Goal: Check status

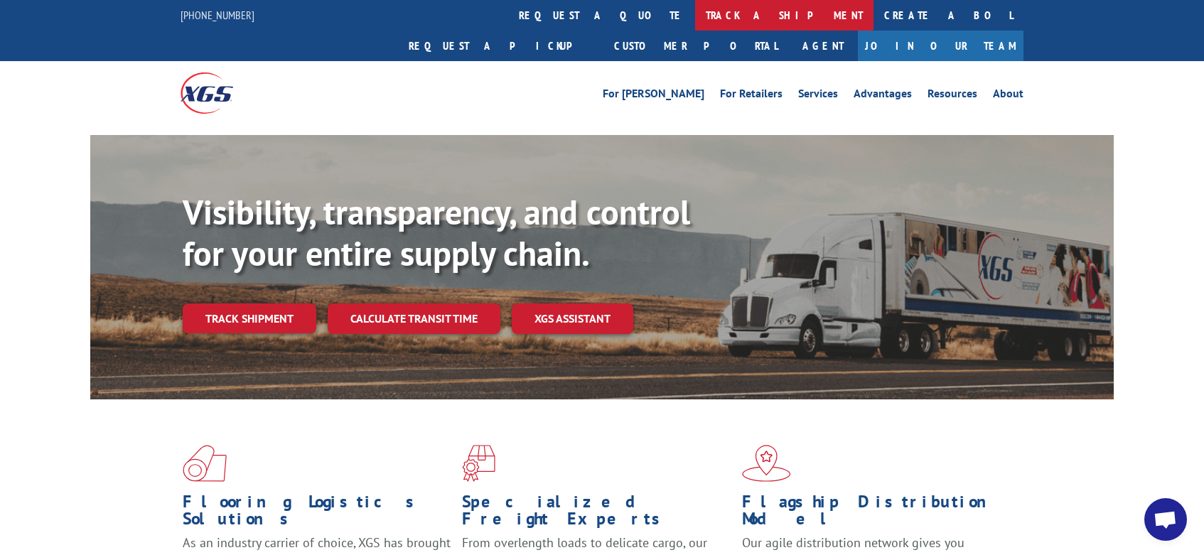
click at [695, 18] on link "track a shipment" at bounding box center [784, 15] width 178 height 31
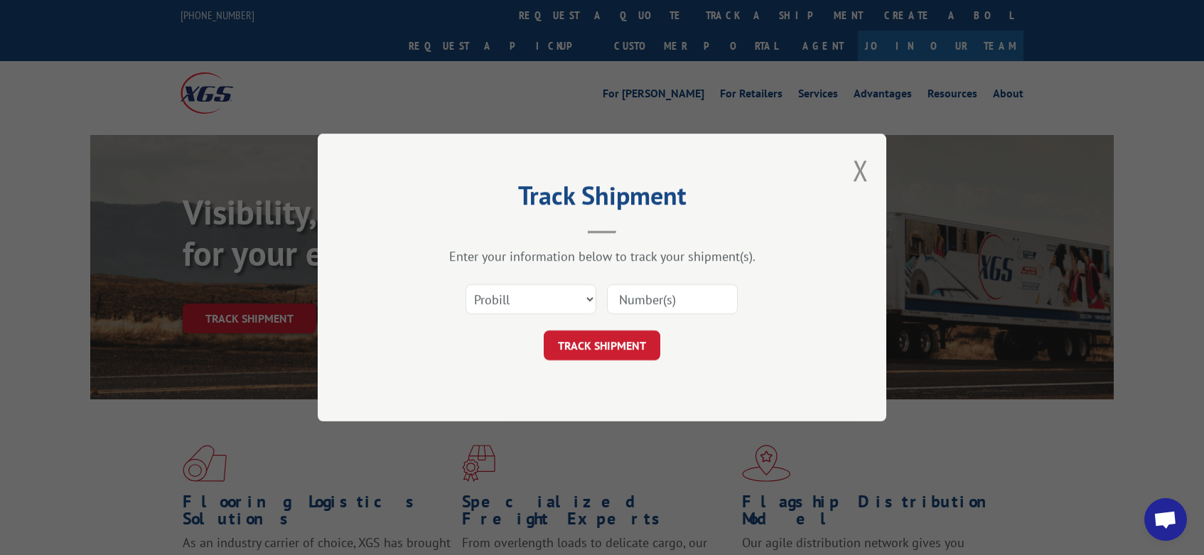
click at [633, 304] on input at bounding box center [672, 299] width 131 height 30
paste input "17496543"
type input "17496543"
click at [616, 343] on button "TRACK SHIPMENT" at bounding box center [602, 346] width 117 height 30
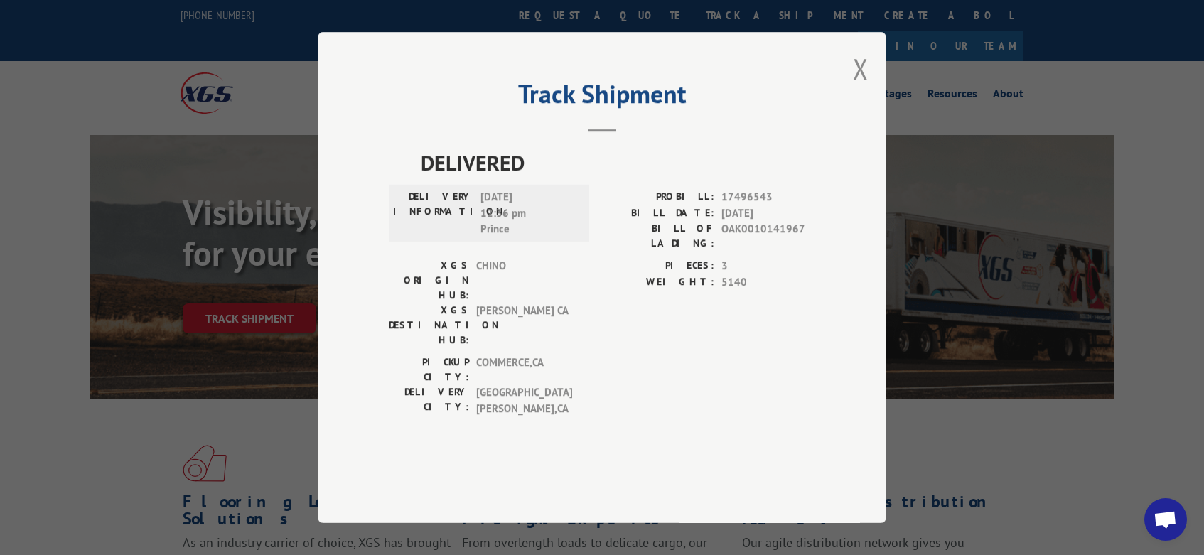
drag, startPoint x: 616, startPoint y: 343, endPoint x: 591, endPoint y: 324, distance: 32.0
click at [591, 324] on div "XGS ORIGIN HUB: CHINO XGS DESTINATION HUB: TRACY [GEOGRAPHIC_DATA] PIECES: 3 WE…" at bounding box center [602, 306] width 426 height 97
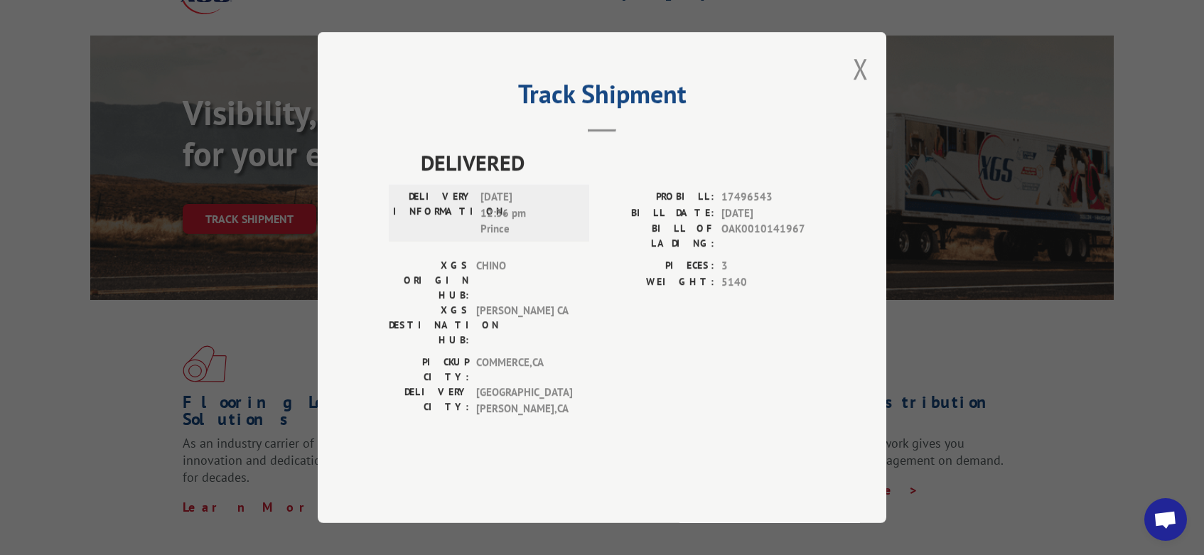
scroll to position [213, 0]
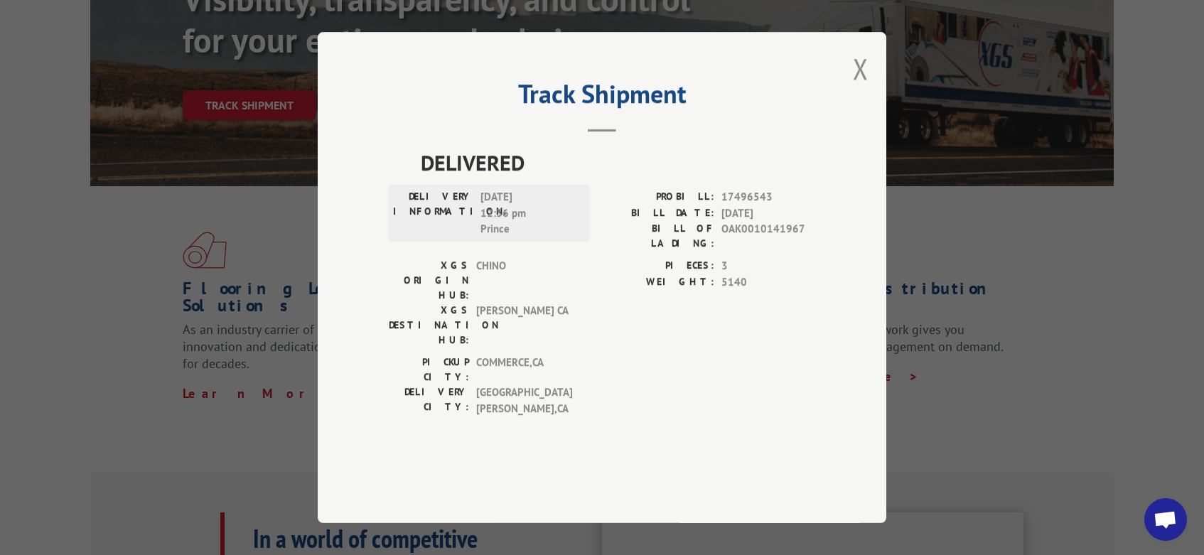
click at [542, 398] on div "DELIVERED DELIVERY INFORMATION: [DATE] 12:36 pm Prince PROBILL: 17496543 BILL D…" at bounding box center [602, 304] width 426 height 316
click at [876, 100] on div "Track Shipment DELIVERED DELIVERY INFORMATION: [DATE] 12:36 pm Prince PROBILL: …" at bounding box center [602, 277] width 569 height 491
click at [866, 87] on button "Close modal" at bounding box center [861, 69] width 16 height 38
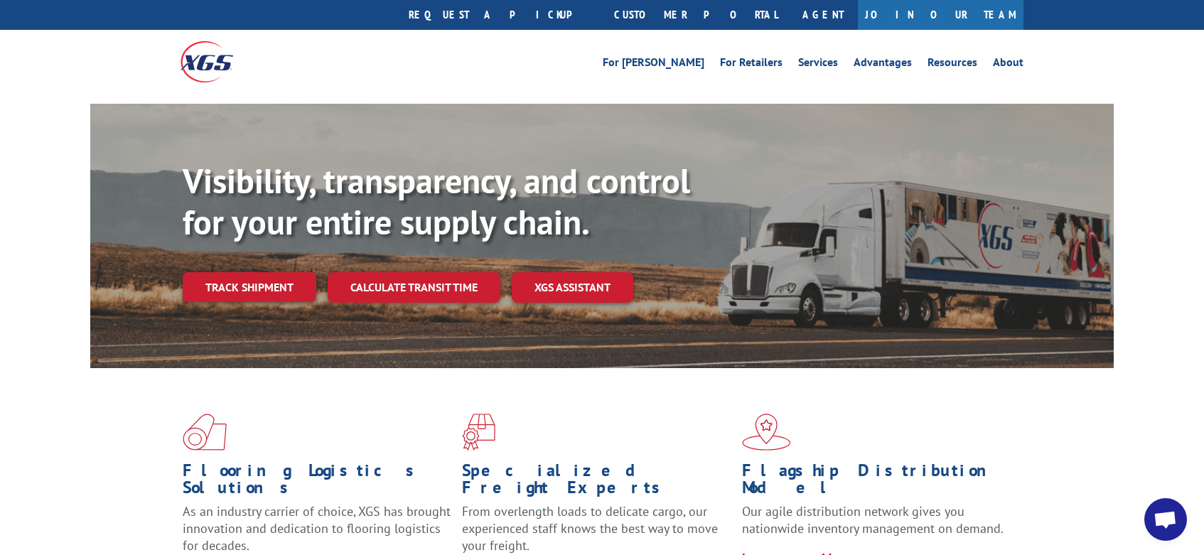
scroll to position [0, 0]
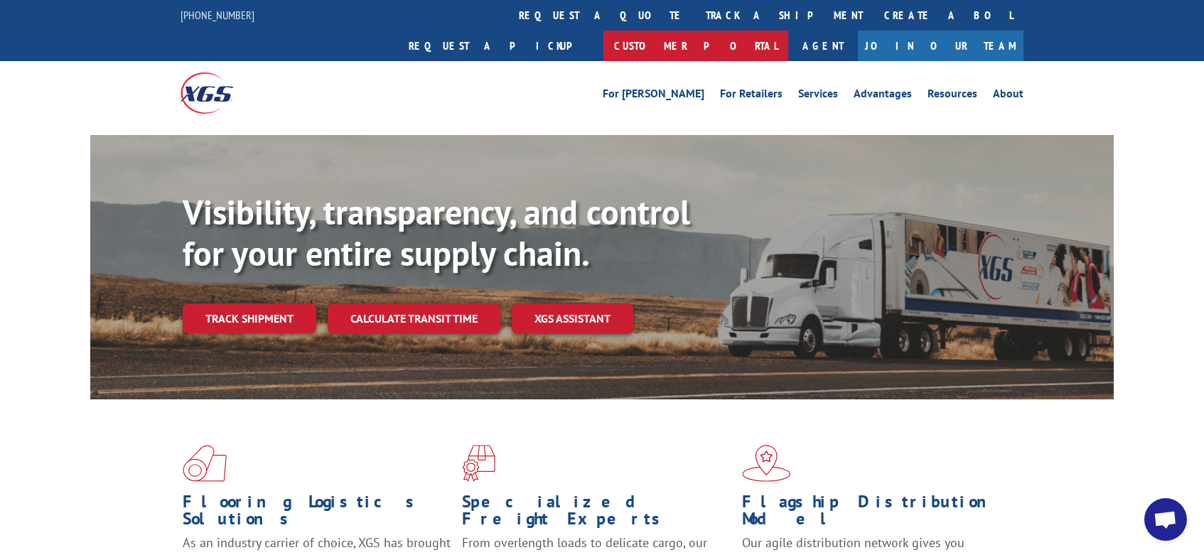
click at [788, 31] on link "Customer Portal" at bounding box center [695, 46] width 185 height 31
